Goal: Task Accomplishment & Management: Manage account settings

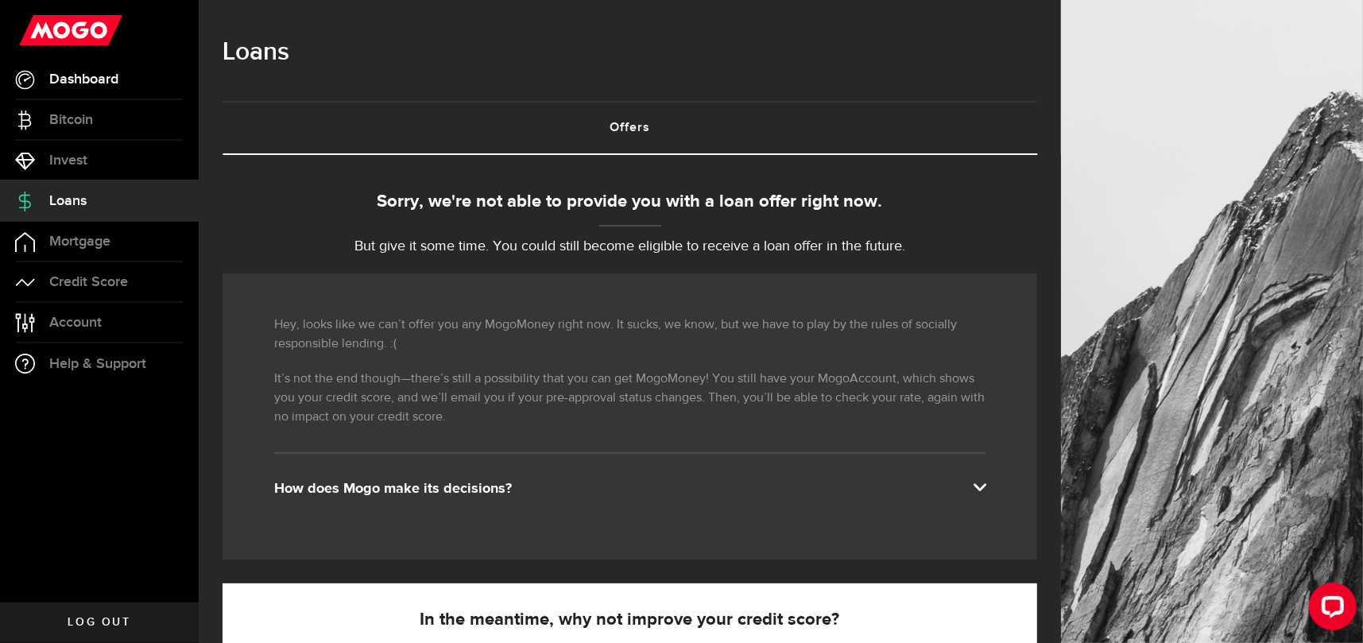
click at [72, 79] on span "Dashboard" at bounding box center [83, 79] width 69 height 14
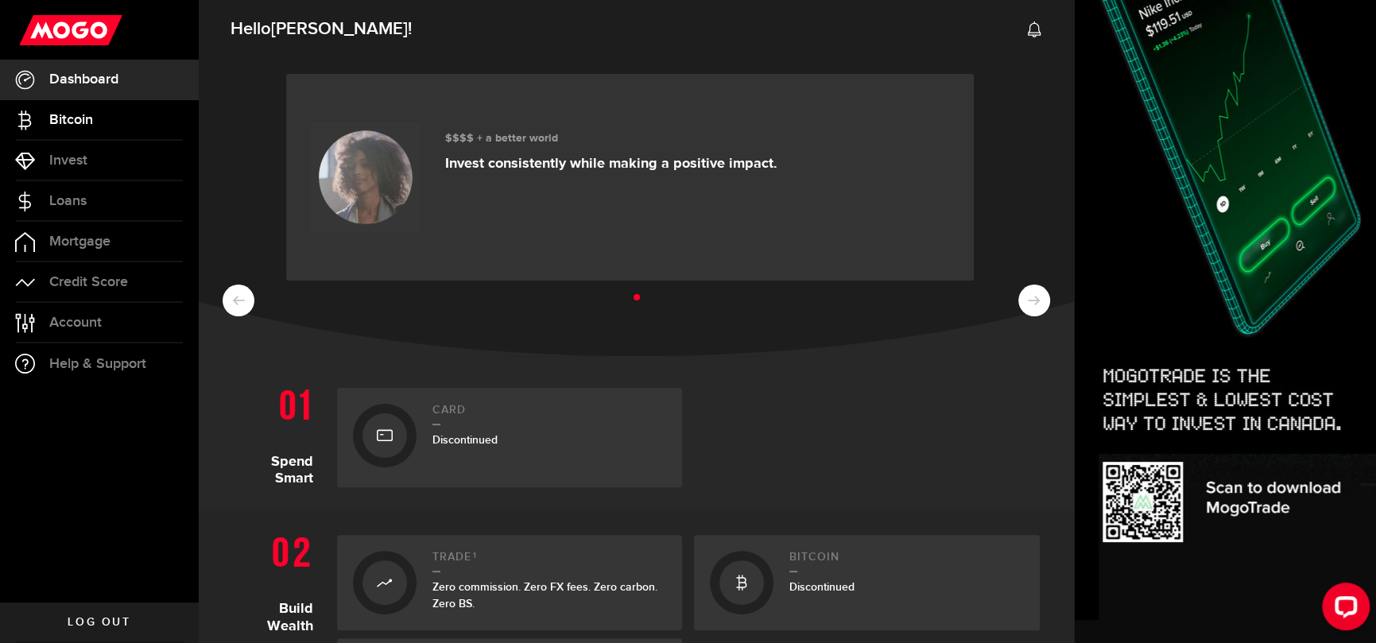
click at [74, 119] on span "Bitcoin" at bounding box center [71, 120] width 44 height 14
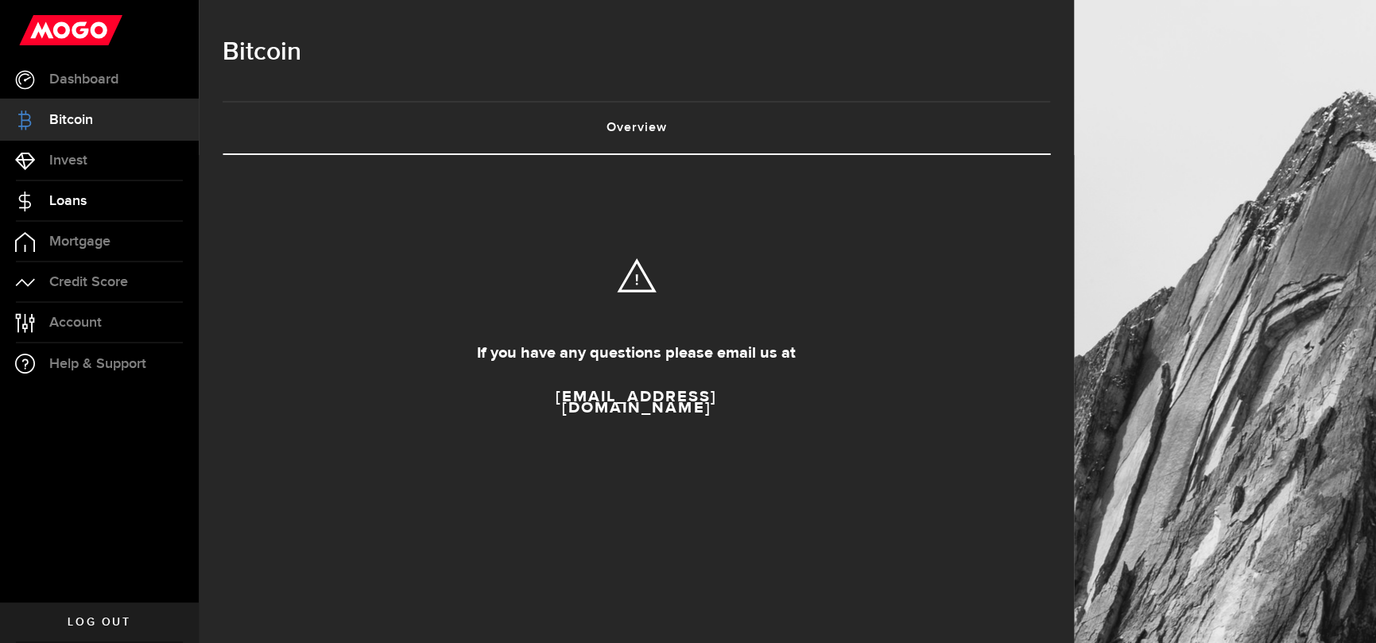
click at [71, 201] on span "Loans" at bounding box center [67, 201] width 37 height 14
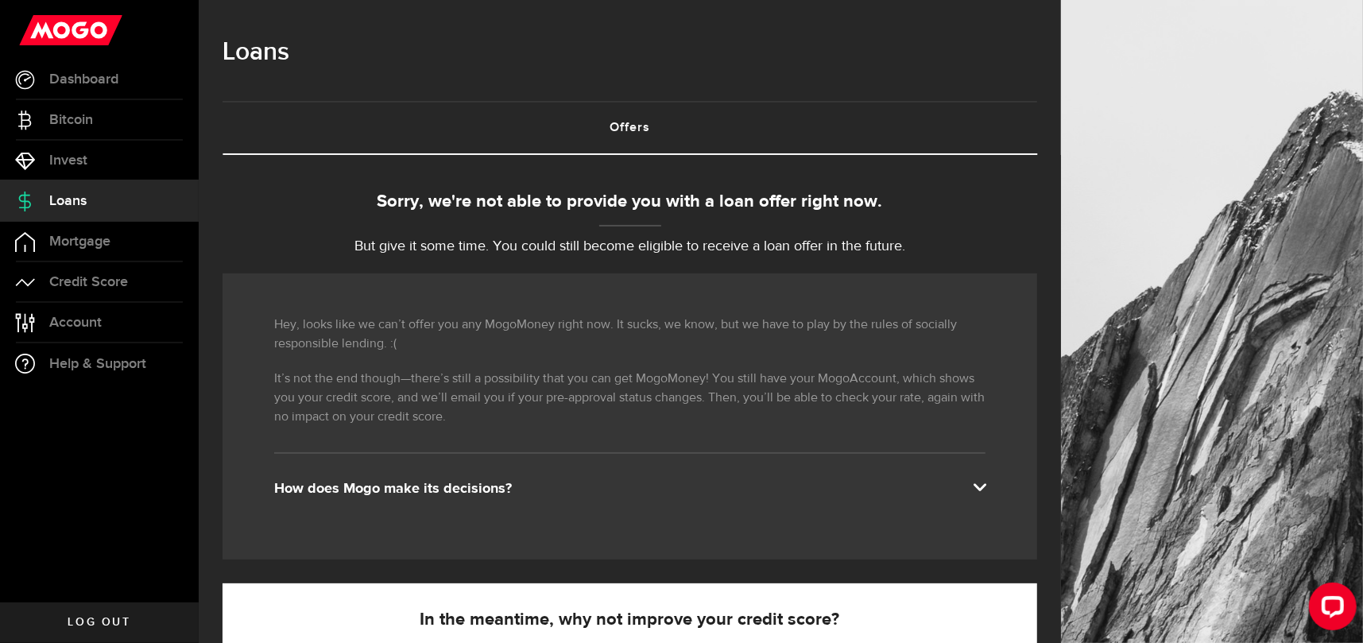
click at [985, 486] on span at bounding box center [979, 485] width 13 height 13
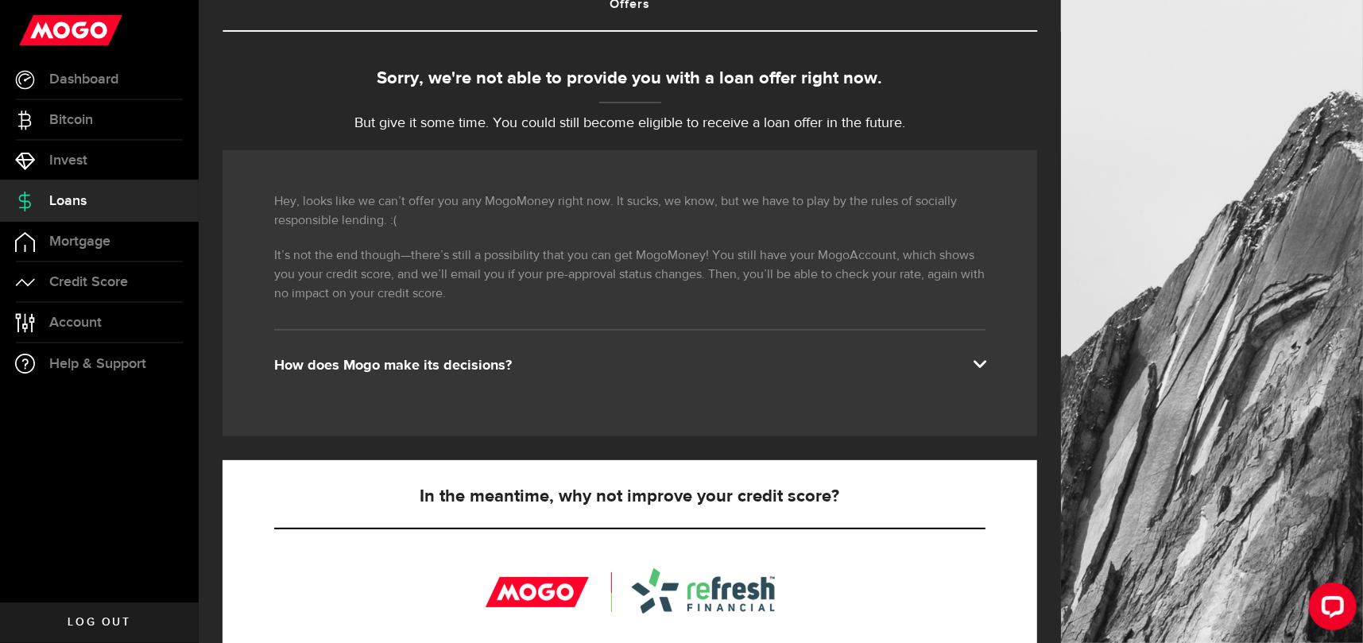
scroll to position [108, 0]
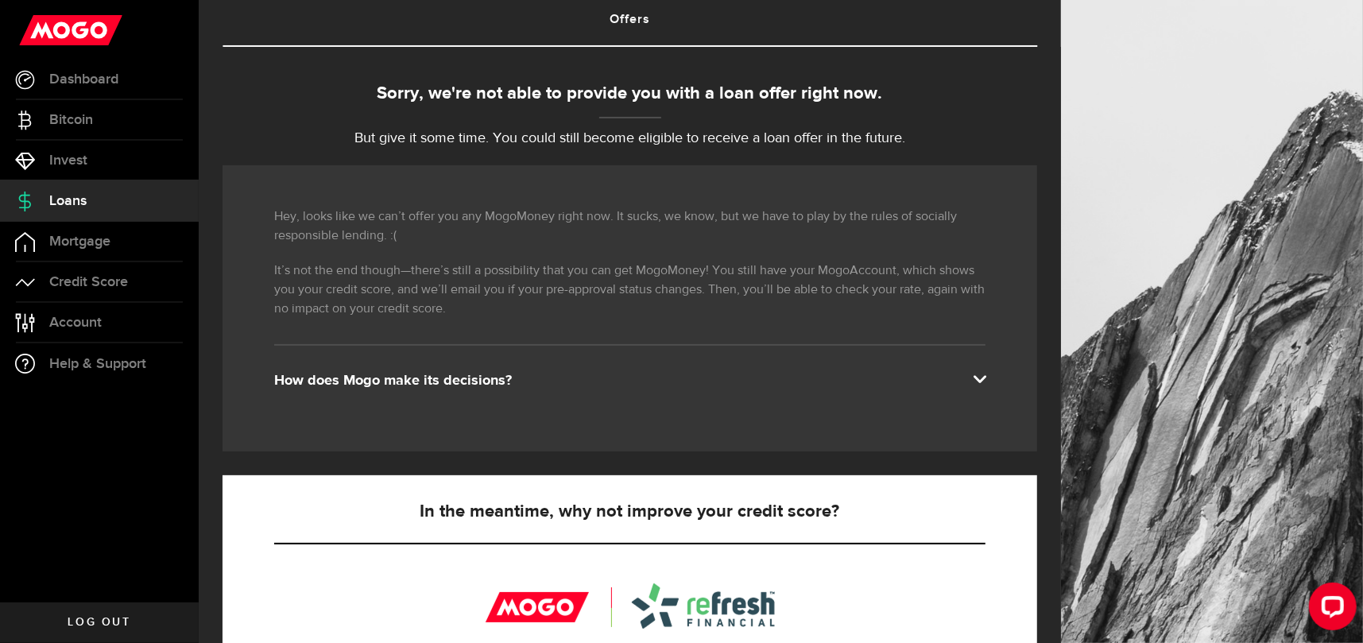
click at [985, 378] on span at bounding box center [979, 377] width 13 height 13
click at [985, 380] on span at bounding box center [979, 377] width 13 height 13
click at [985, 373] on span at bounding box center [979, 377] width 13 height 13
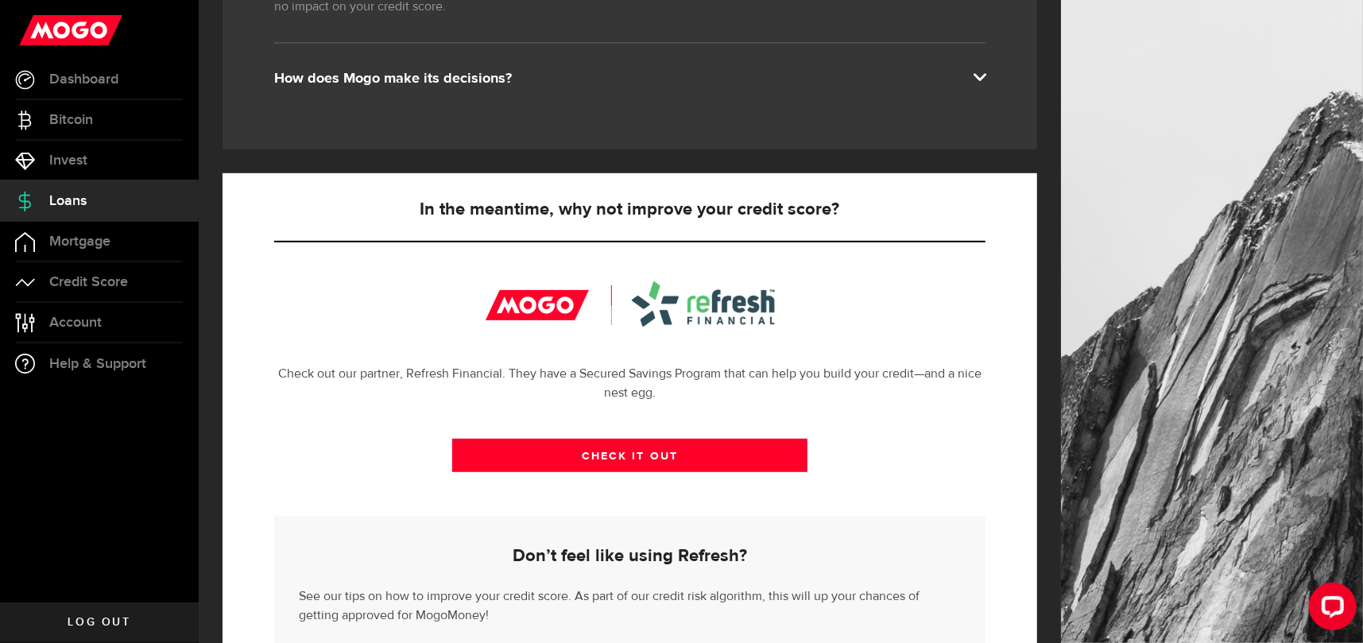
scroll to position [29, 0]
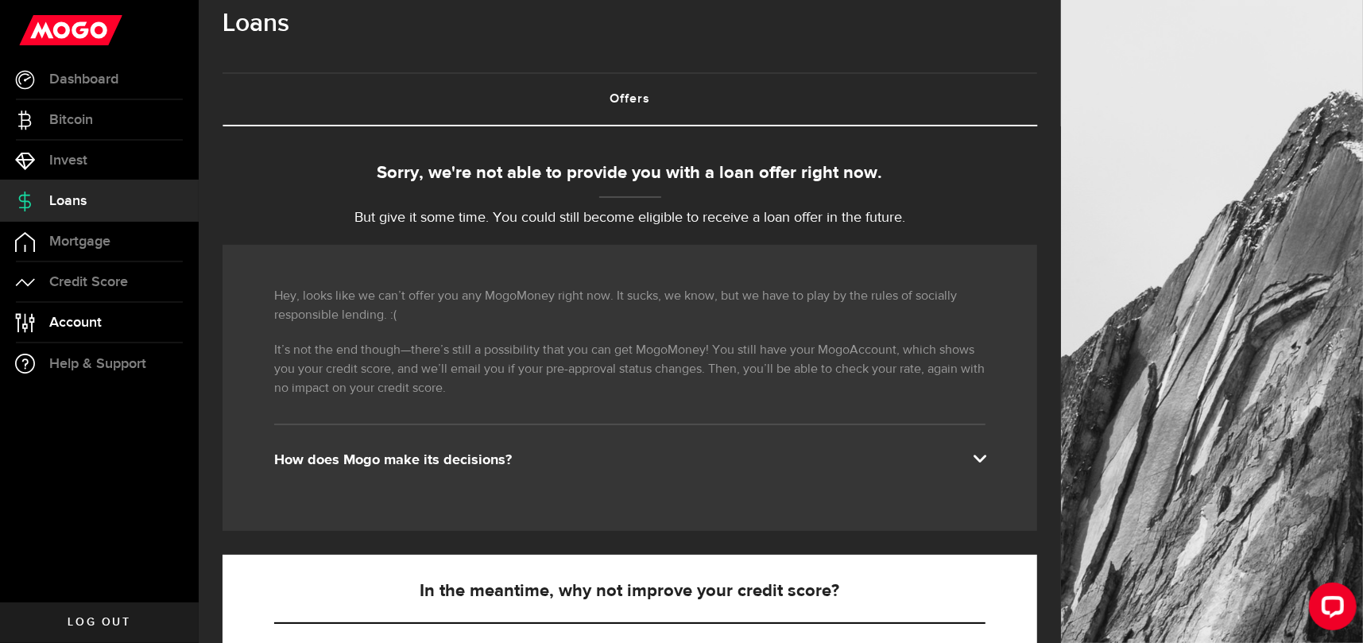
click at [75, 321] on span "Account" at bounding box center [75, 323] width 52 height 14
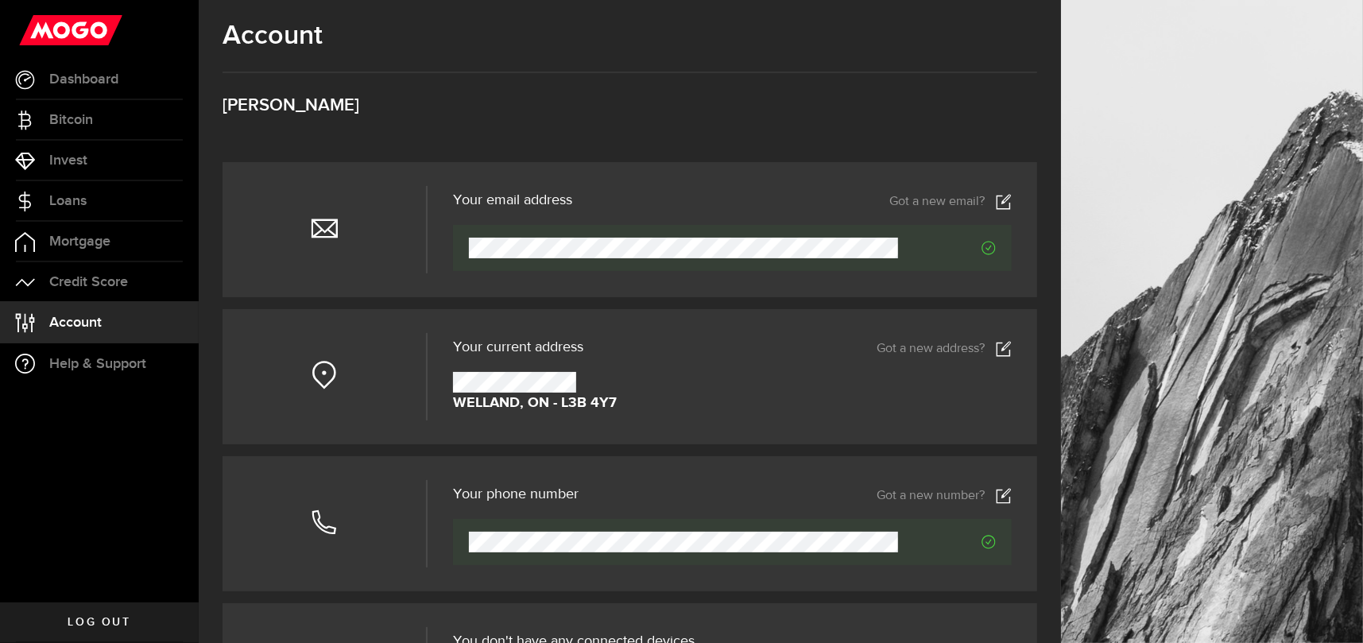
click at [969, 343] on link "Got a new address?" at bounding box center [944, 349] width 135 height 16
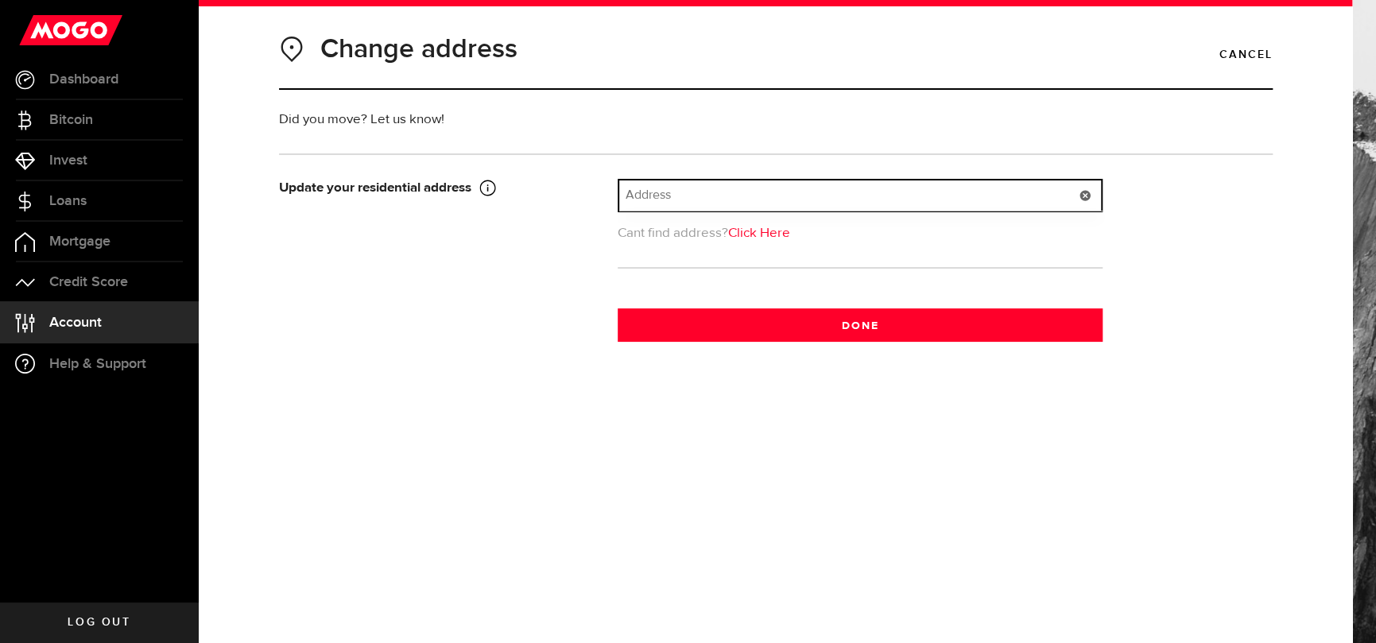
click at [679, 192] on input "text" at bounding box center [860, 195] width 482 height 30
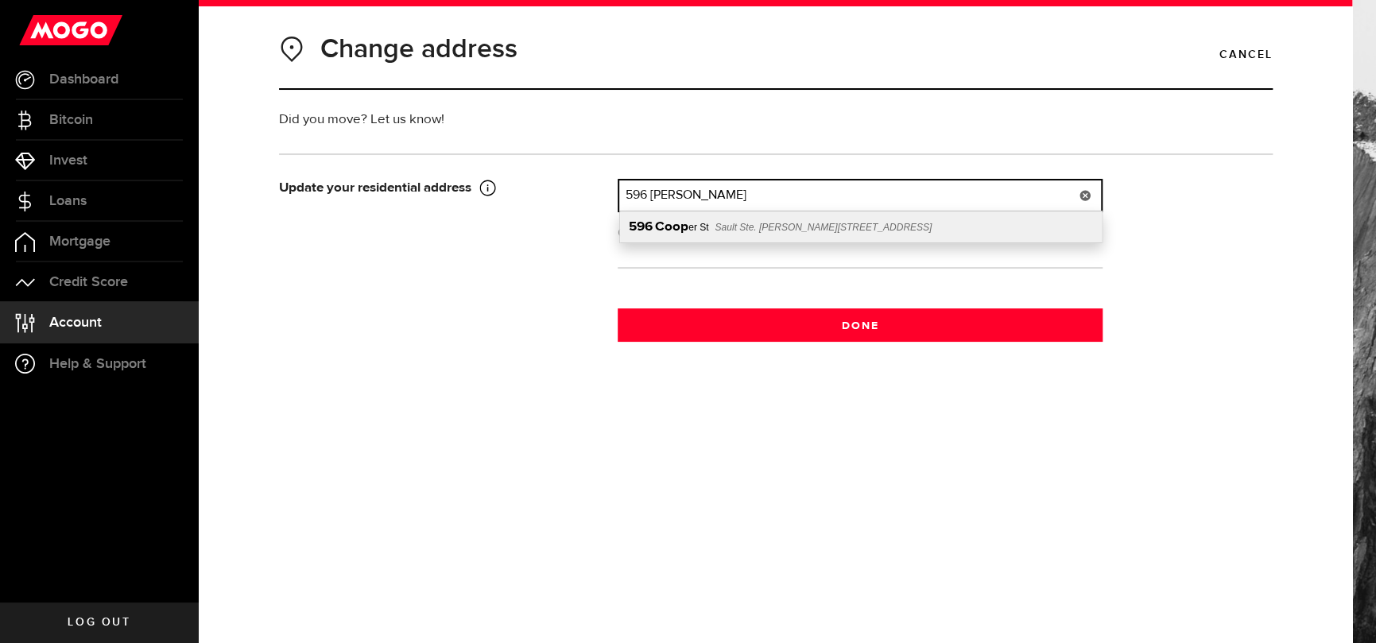
click at [750, 224] on span "Sault Ste. [PERSON_NAME][STREET_ADDRESS]" at bounding box center [822, 227] width 217 height 11
type input "[STREET_ADDRESS][PERSON_NAME]"
type input "596"
type input "[PERSON_NAME] St"
type input "Sault Ste. [PERSON_NAME]"
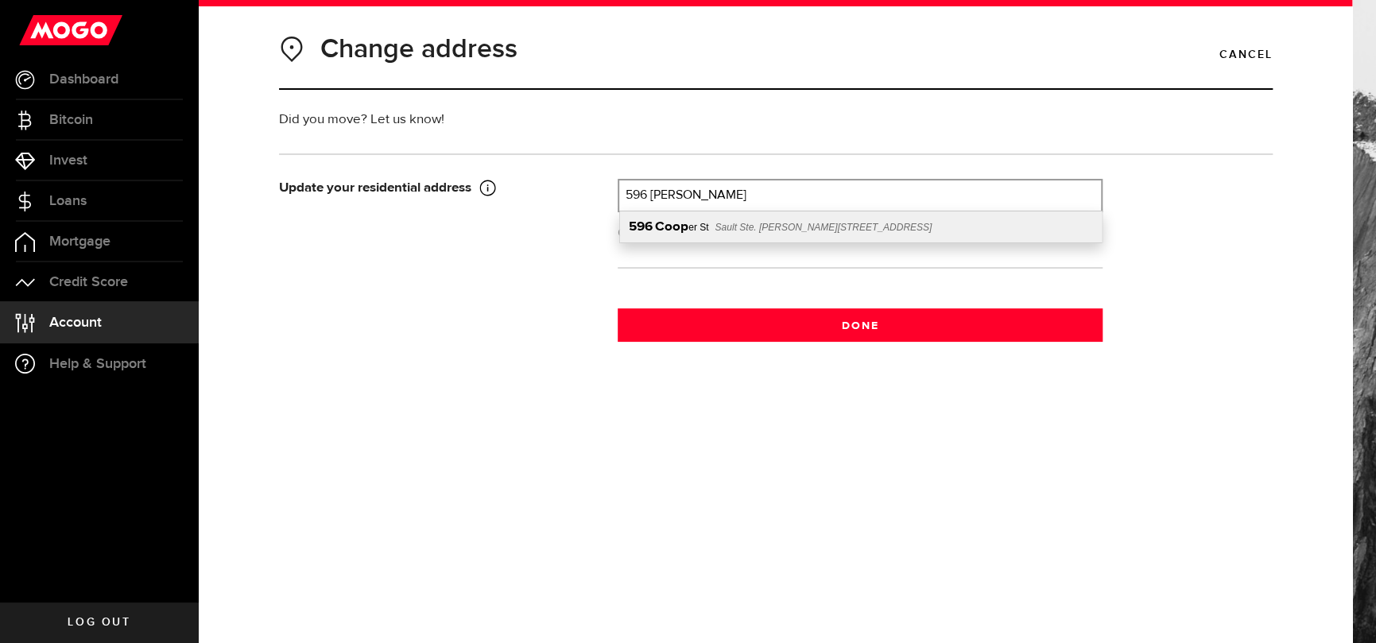
select select "ON"
type input "P6C 4W2"
type input "[GEOGRAPHIC_DATA]"
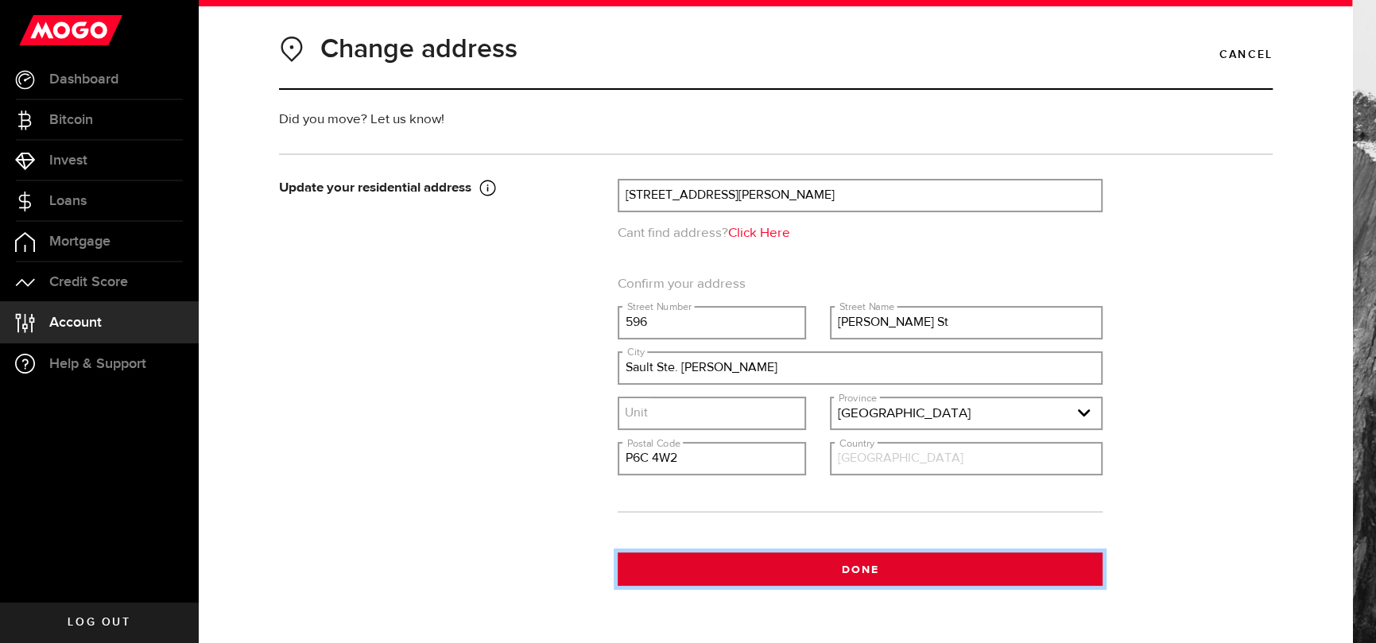
click at [855, 564] on button "Done" at bounding box center [859, 568] width 485 height 33
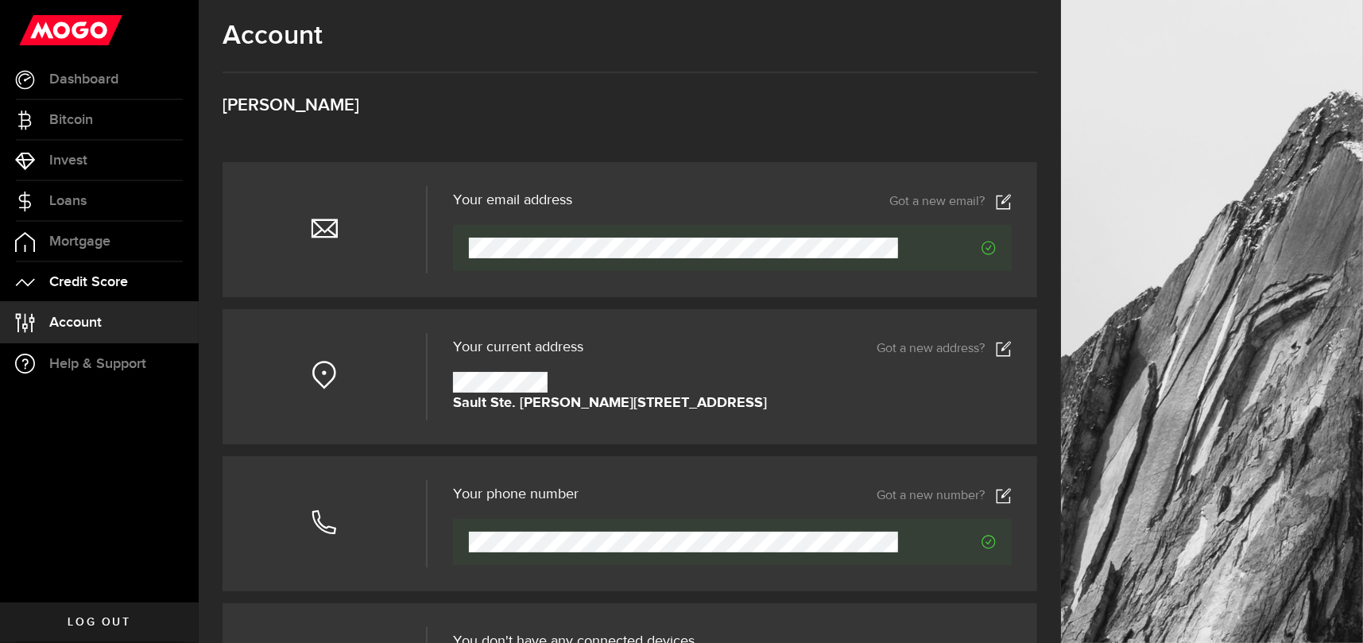
click at [69, 281] on span "Credit Score" at bounding box center [88, 282] width 79 height 14
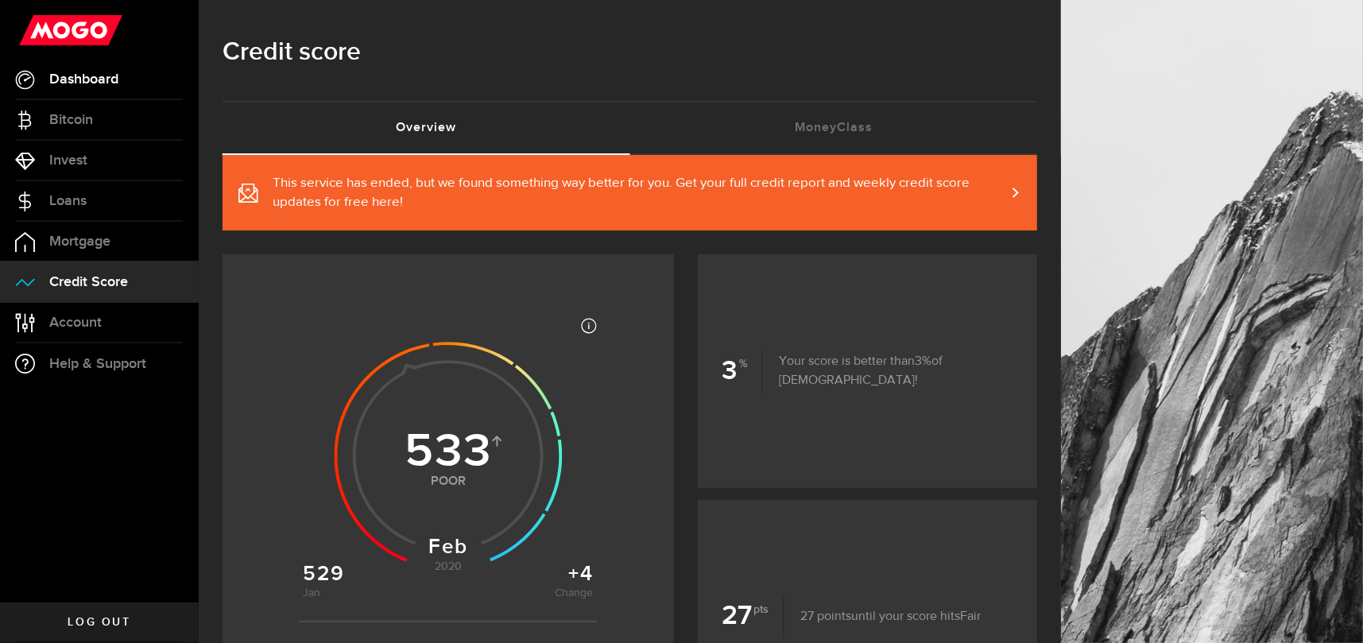
click at [79, 77] on span "Dashboard" at bounding box center [83, 79] width 69 height 14
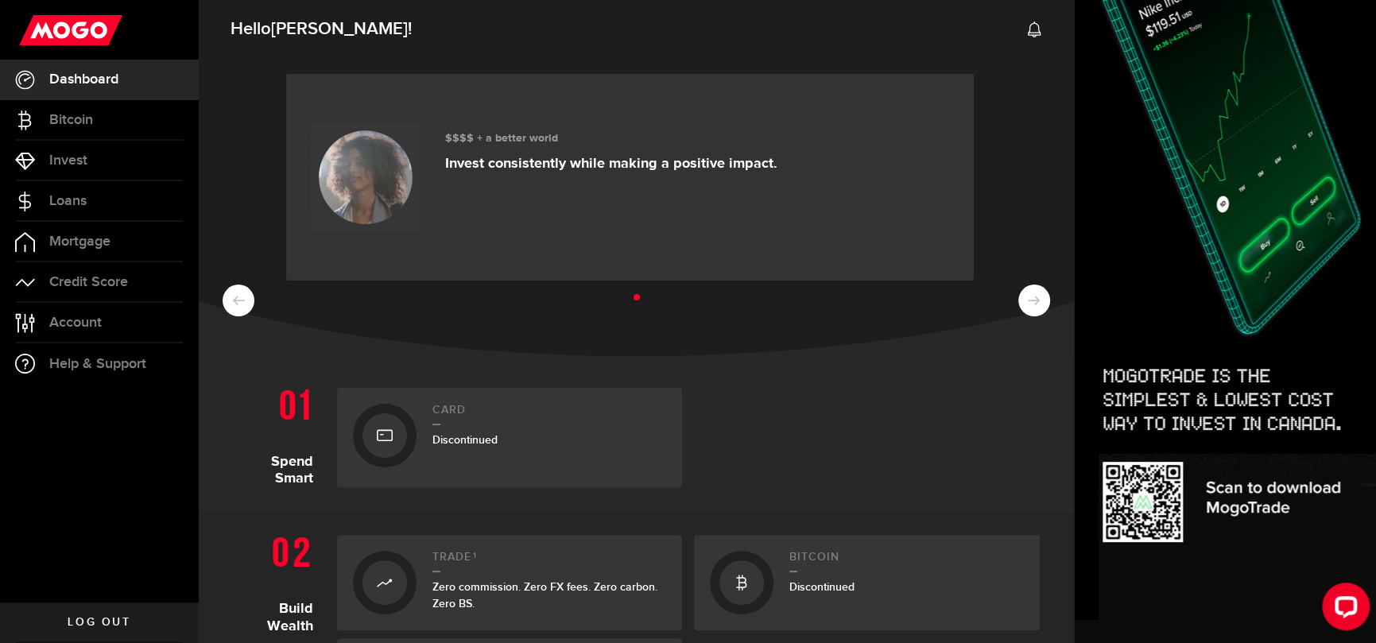
click at [108, 617] on span "Log out" at bounding box center [99, 622] width 63 height 11
